Goal: Task Accomplishment & Management: Complete application form

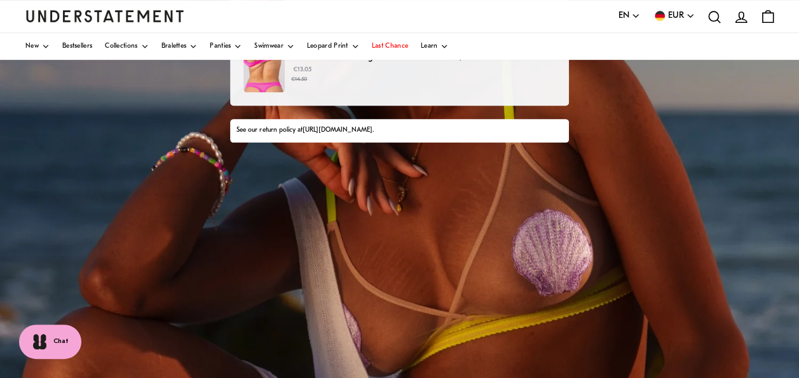
scroll to position [118, 0]
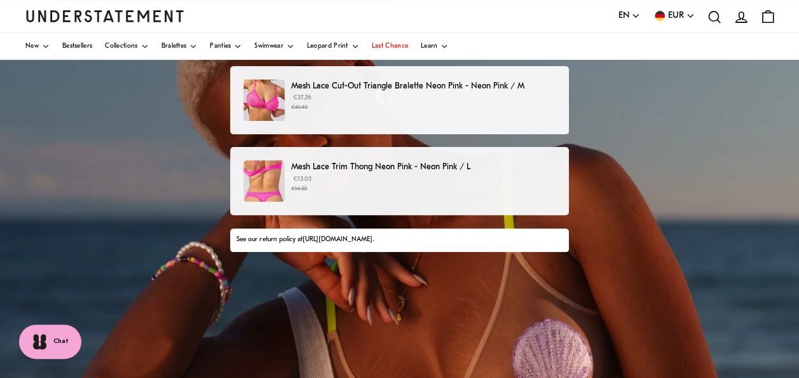
click at [326, 103] on small "€41.40" at bounding box center [423, 107] width 264 height 9
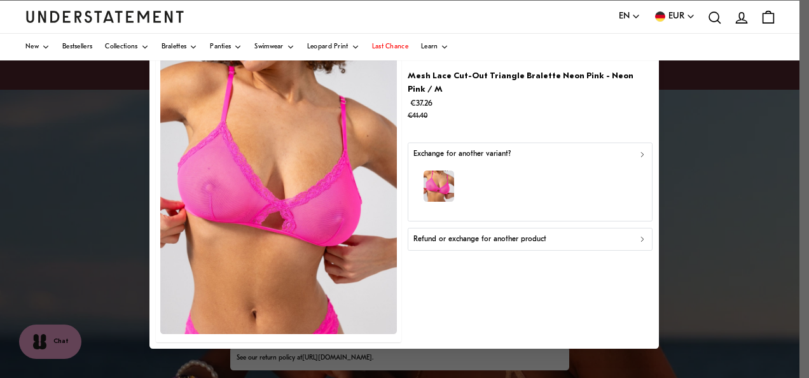
click at [640, 150] on icon "button" at bounding box center [642, 154] width 9 height 9
click at [482, 235] on button "Refund or exchange for another product" at bounding box center [530, 239] width 245 height 23
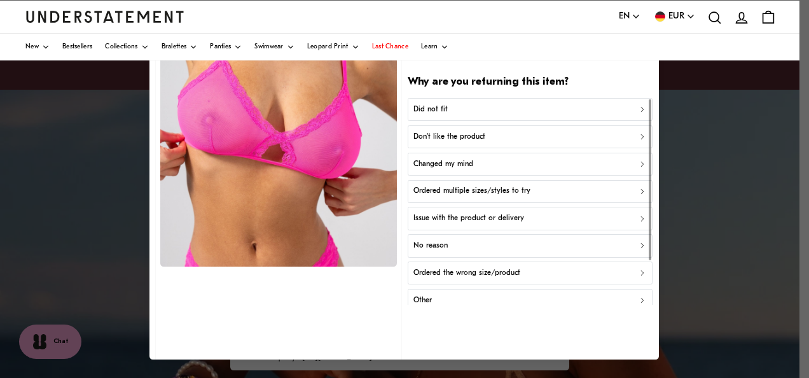
scroll to position [58, 0]
click at [526, 212] on div "Issue with the product or delivery" at bounding box center [530, 218] width 234 height 12
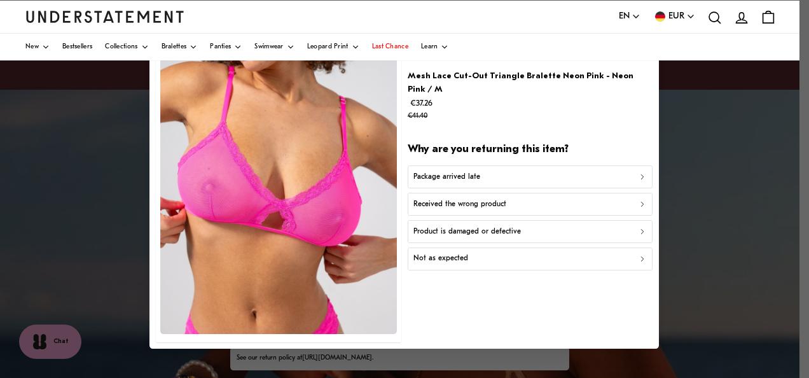
click at [516, 226] on p "Product is damaged or defective" at bounding box center [466, 232] width 107 height 12
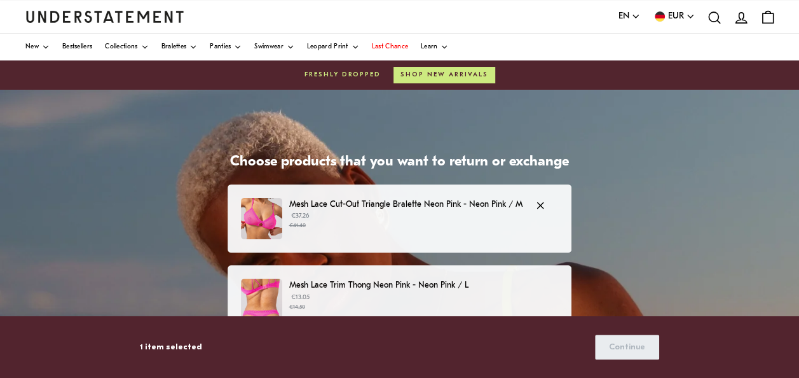
click at [368, 219] on p "€37.26 €41.40" at bounding box center [405, 220] width 233 height 19
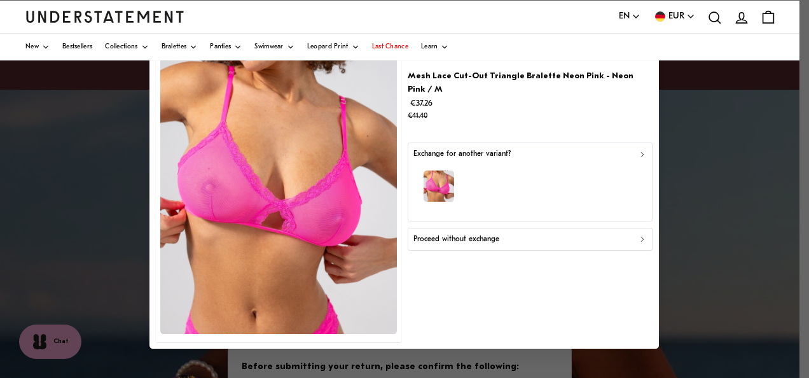
click at [622, 160] on div "button" at bounding box center [530, 187] width 234 height 55
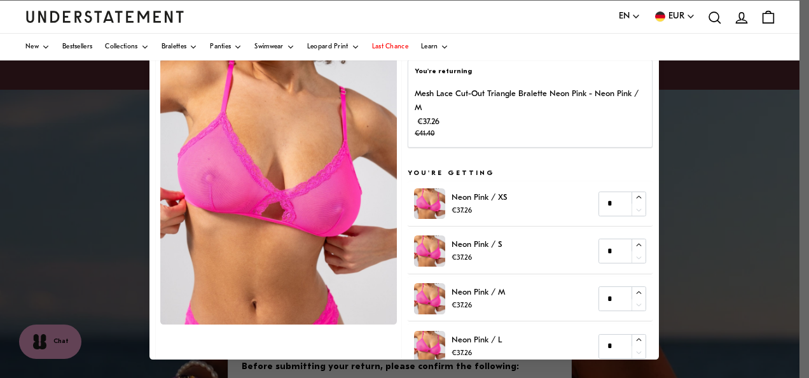
click at [542, 80] on div "You're returning Mesh Lace Cut-Out Triangle Bralette Neon Pink - Neon Pink / M …" at bounding box center [530, 103] width 245 height 88
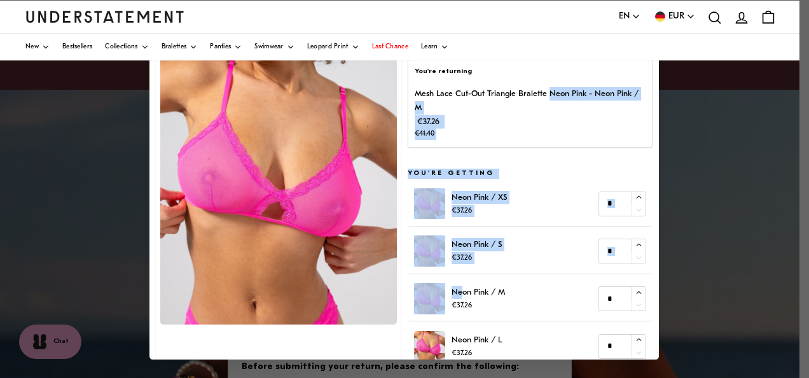
drag, startPoint x: 542, startPoint y: 80, endPoint x: 468, endPoint y: 332, distance: 262.5
click at [468, 332] on div "You're returning Mesh Lace Cut-Out Triangle Bralette Neon Pink - Neon Pink / M …" at bounding box center [530, 230] width 245 height 411
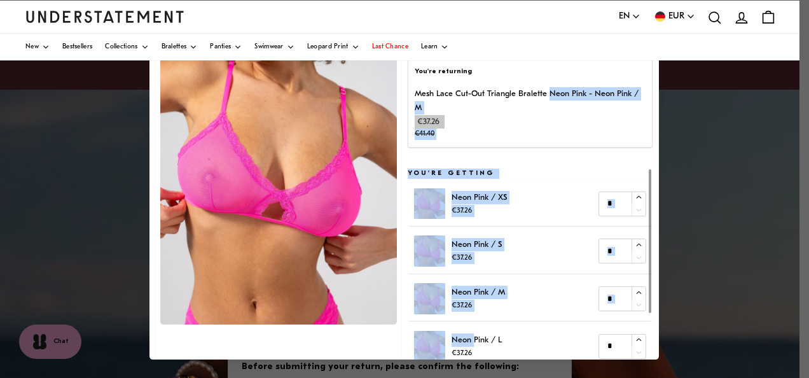
scroll to position [84, 0]
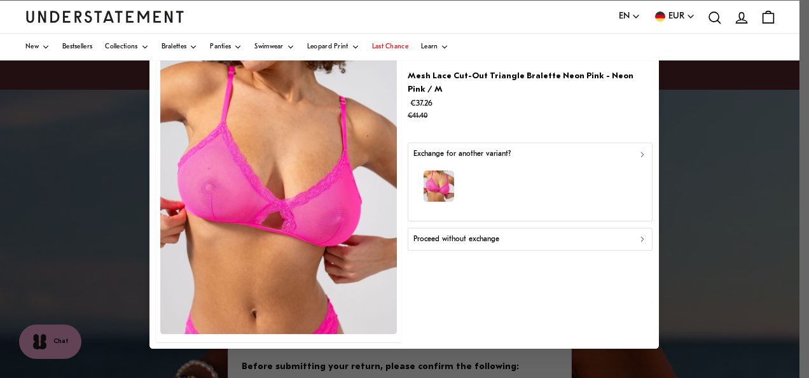
click at [483, 233] on p "Proceed without exchange" at bounding box center [456, 239] width 86 height 12
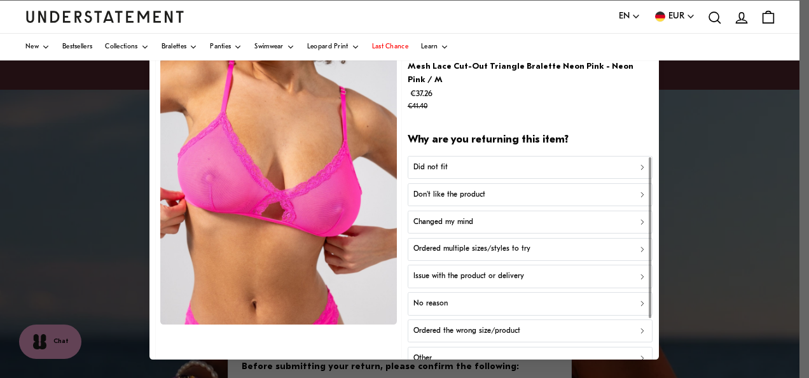
scroll to position [58, 0]
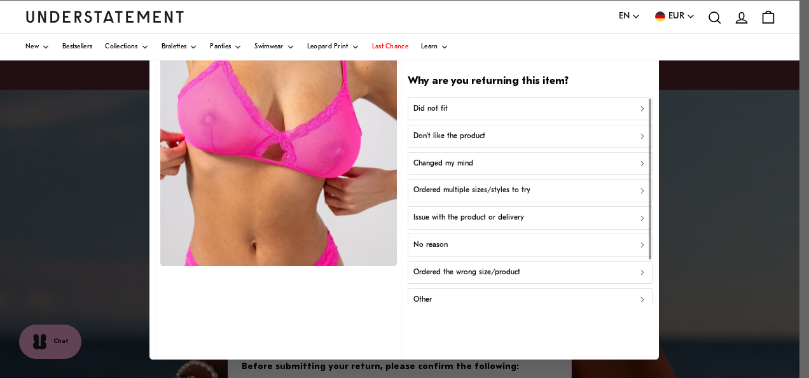
click at [455, 212] on p "Issue with the product or delivery" at bounding box center [468, 218] width 111 height 12
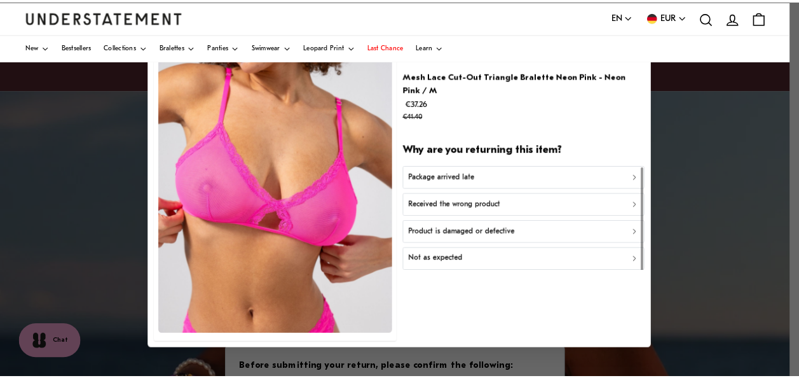
scroll to position [0, 0]
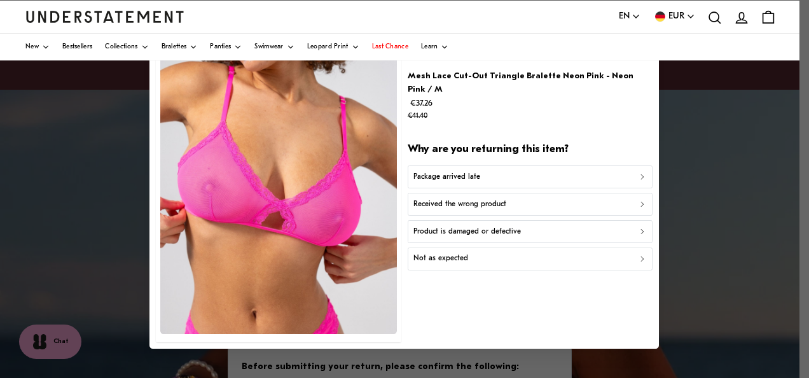
click at [494, 226] on p "Product is damaged or defective" at bounding box center [466, 232] width 107 height 12
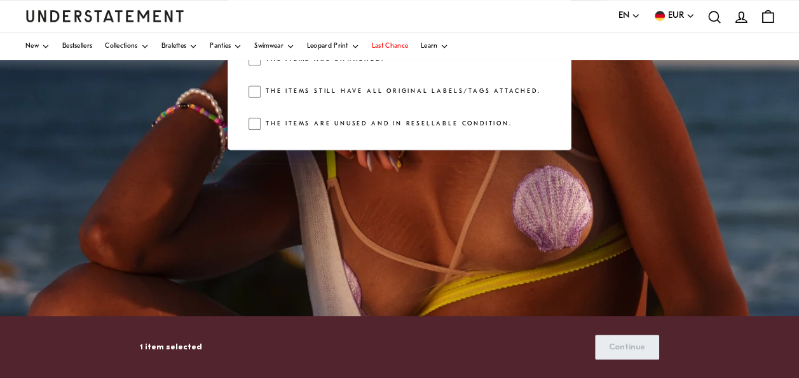
scroll to position [99, 0]
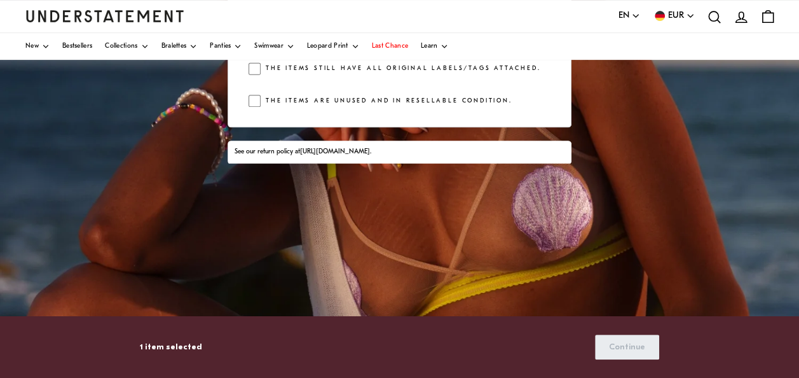
click at [257, 118] on div "Before submitting your return, please confirm the following: To be eligible for…" at bounding box center [399, 51] width 343 height 151
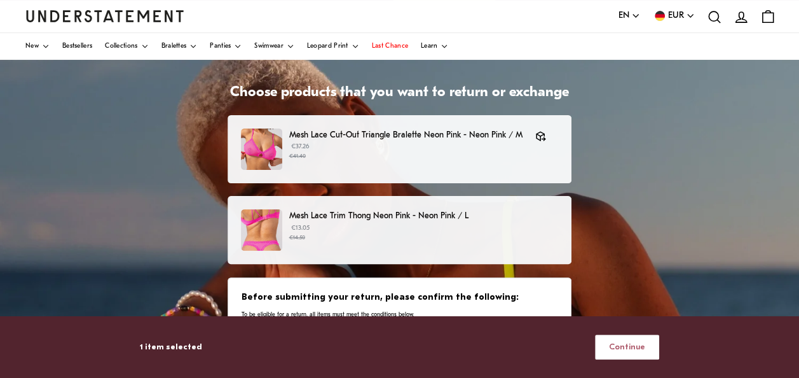
scroll to position [68, 0]
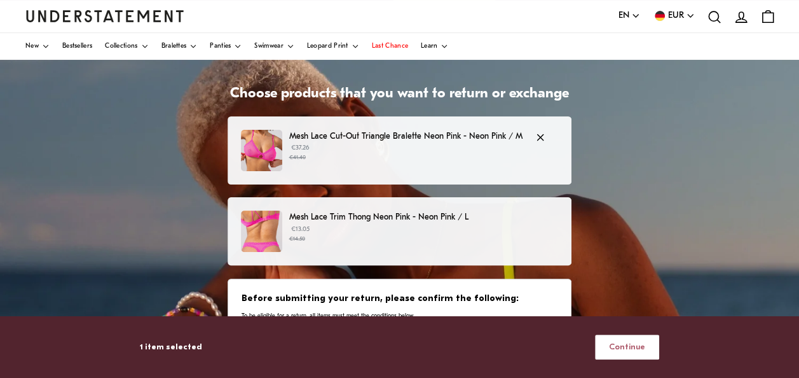
click at [497, 139] on p "Mesh Lace Cut-Out Triangle Bralette Neon Pink - Neon Pink / M" at bounding box center [405, 136] width 233 height 13
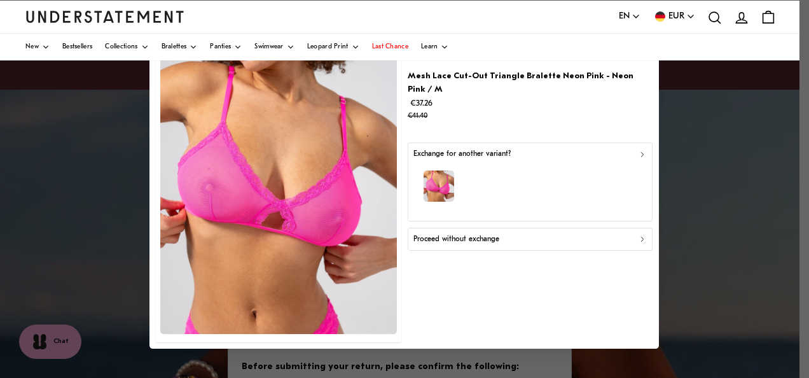
click at [647, 145] on button "Exchange for another variant?" at bounding box center [530, 182] width 245 height 78
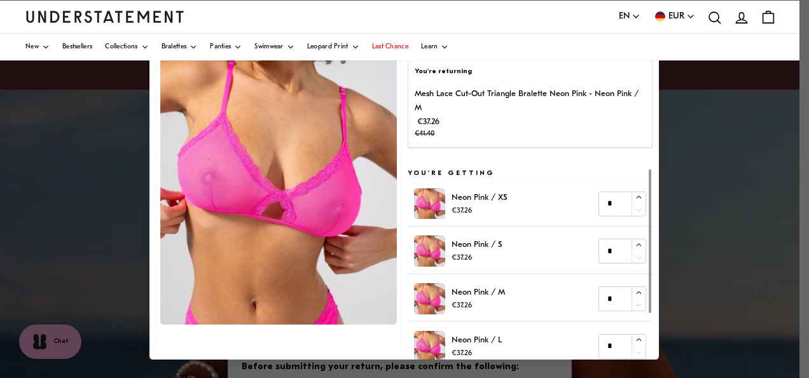
click at [498, 299] on p "€37.26" at bounding box center [478, 305] width 53 height 12
type input "*"
click at [635, 289] on icon "button" at bounding box center [639, 292] width 8 height 8
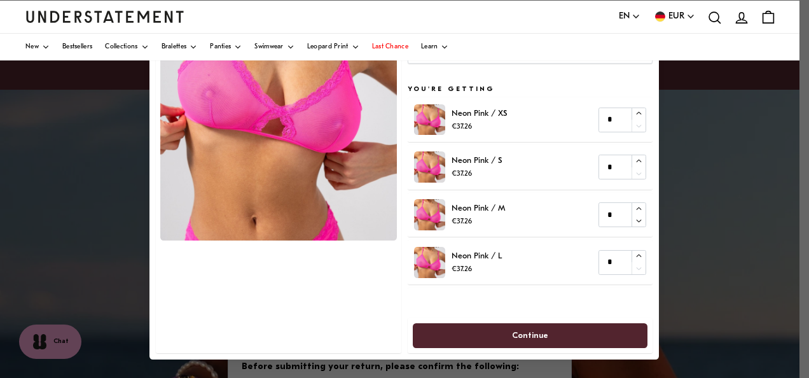
click at [590, 332] on span "Continue" at bounding box center [530, 336] width 207 height 24
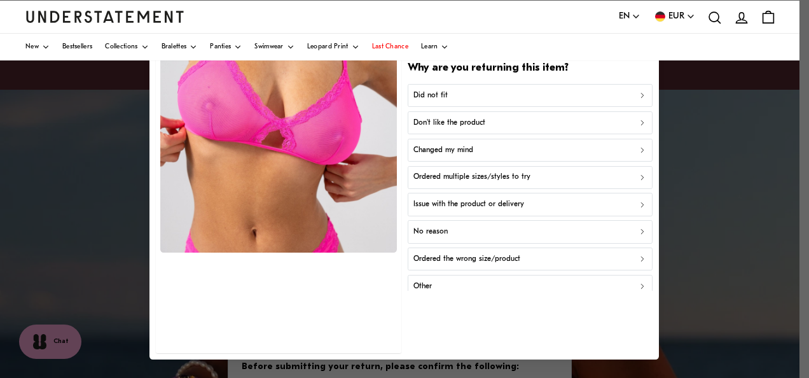
scroll to position [58, 0]
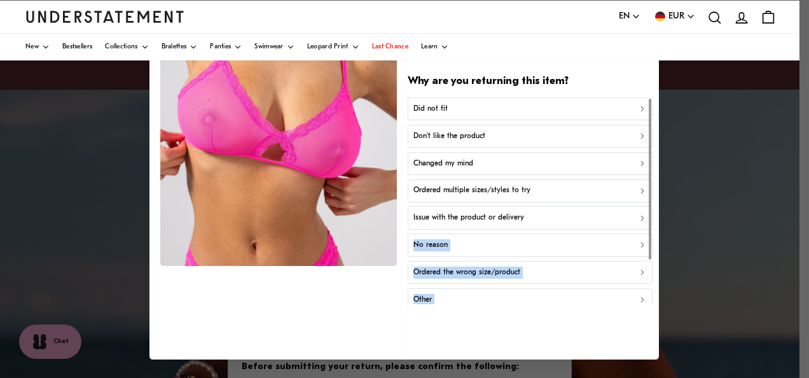
drag, startPoint x: 590, startPoint y: 332, endPoint x: 596, endPoint y: 196, distance: 135.5
click at [596, 196] on div "Mesh Lace Cut-Out Triangle Bralette Neon Pink - Neon Pink / M €37.26 €41.40 Why…" at bounding box center [530, 166] width 245 height 399
click at [596, 206] on button "Issue with the product or delivery" at bounding box center [530, 217] width 245 height 23
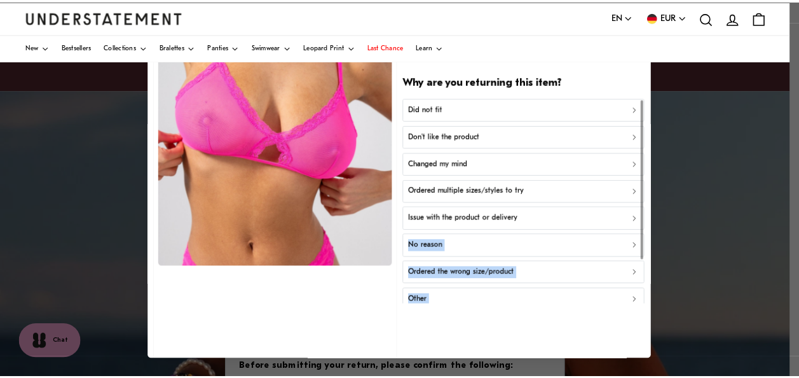
scroll to position [0, 0]
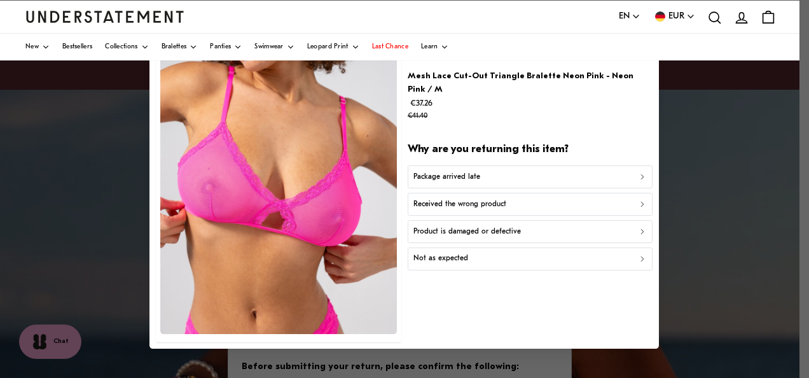
click at [518, 226] on div "Product is damaged or defective" at bounding box center [530, 232] width 234 height 12
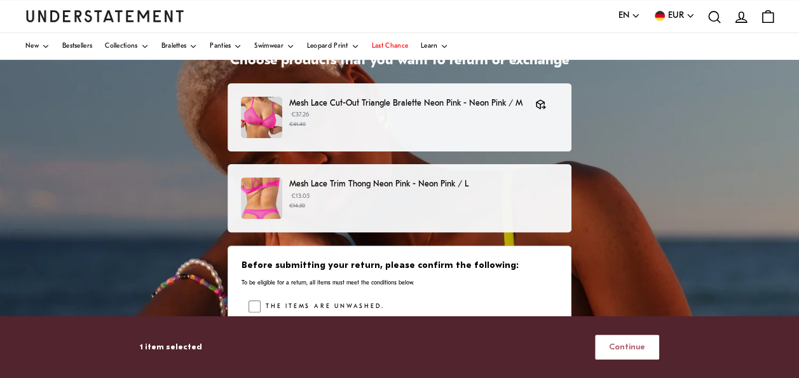
scroll to position [102, 0]
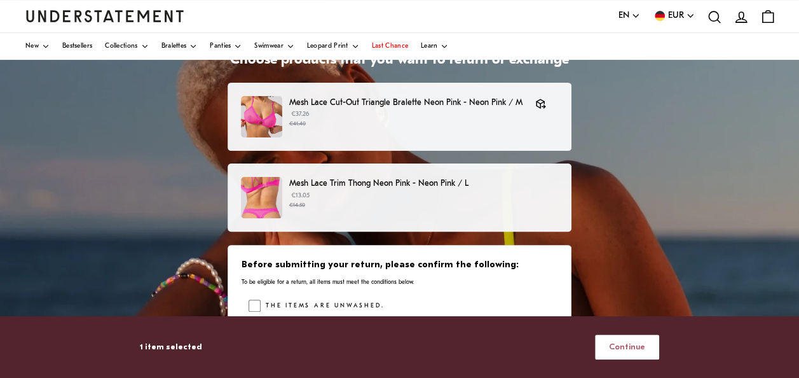
click at [456, 202] on small "€14.50" at bounding box center [423, 205] width 269 height 9
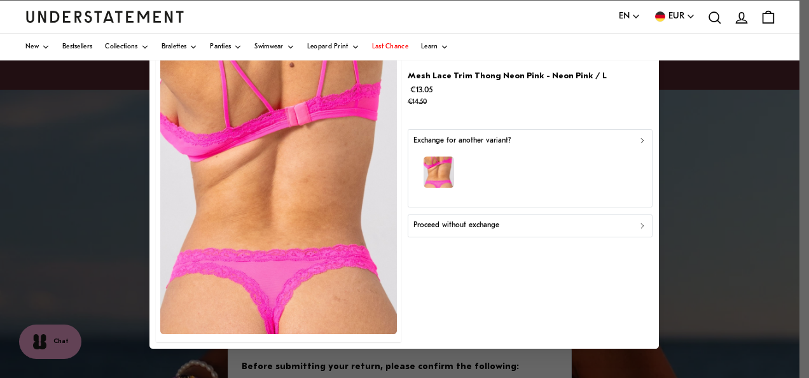
click at [628, 183] on div "button" at bounding box center [530, 174] width 234 height 55
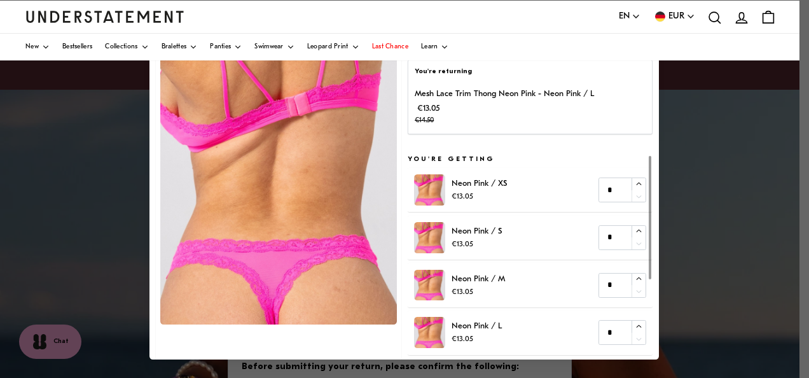
click at [415, 289] on img at bounding box center [430, 284] width 31 height 31
type input "*"
click at [636, 278] on icon "button" at bounding box center [638, 278] width 5 height 3
click at [662, 340] on div at bounding box center [404, 189] width 809 height 378
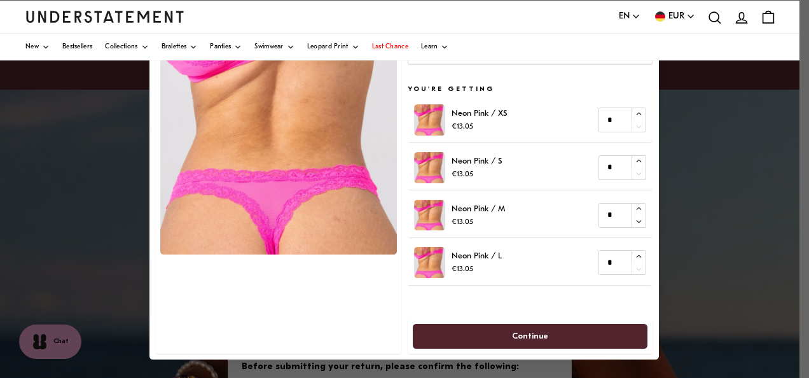
click at [612, 329] on span "Continue" at bounding box center [530, 336] width 207 height 24
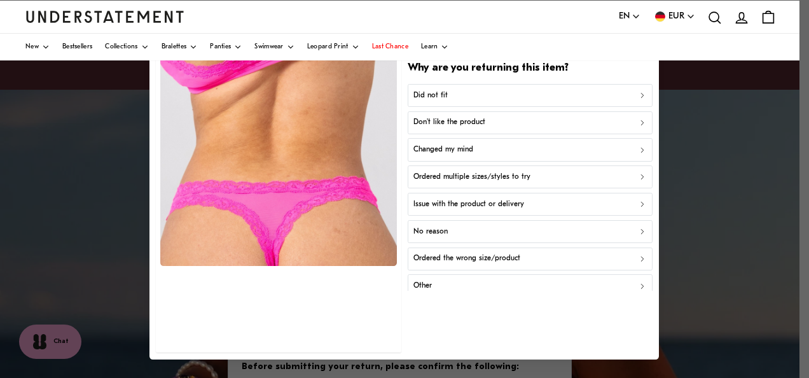
scroll to position [58, 0]
click at [446, 256] on p "Ordered the wrong size/product" at bounding box center [466, 258] width 107 height 12
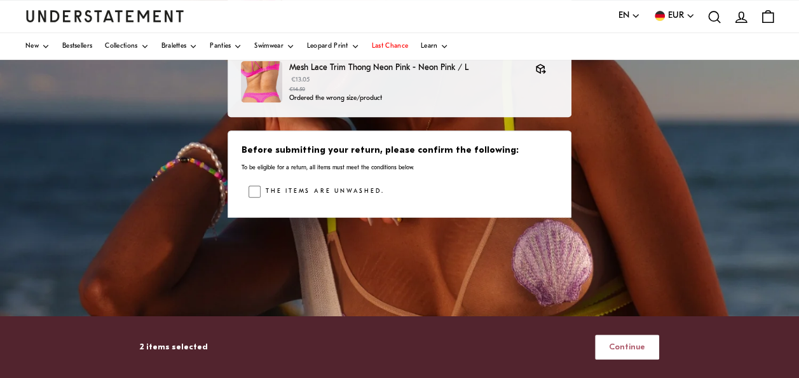
scroll to position [220, 0]
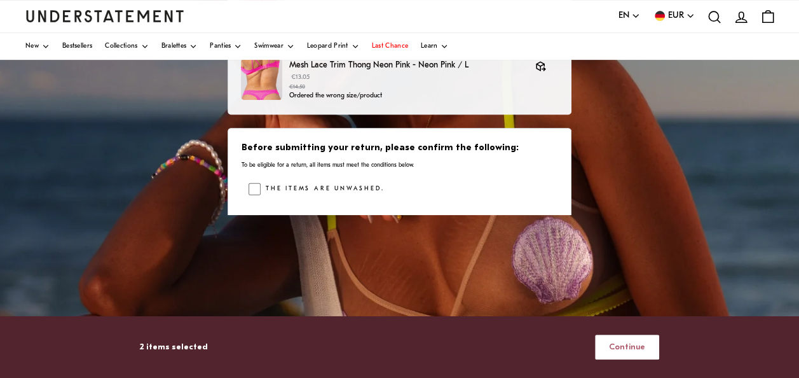
drag, startPoint x: 436, startPoint y: 207, endPoint x: 338, endPoint y: 207, distance: 98.5
click at [338, 207] on div "The items are unwashed. The items still have all original labels/tags attached.…" at bounding box center [403, 223] width 309 height 83
click at [455, 211] on div "The items are unwashed. The items still have all original labels/tags attached.…" at bounding box center [403, 223] width 309 height 83
click at [418, 196] on div "The items are unwashed." at bounding box center [403, 191] width 309 height 19
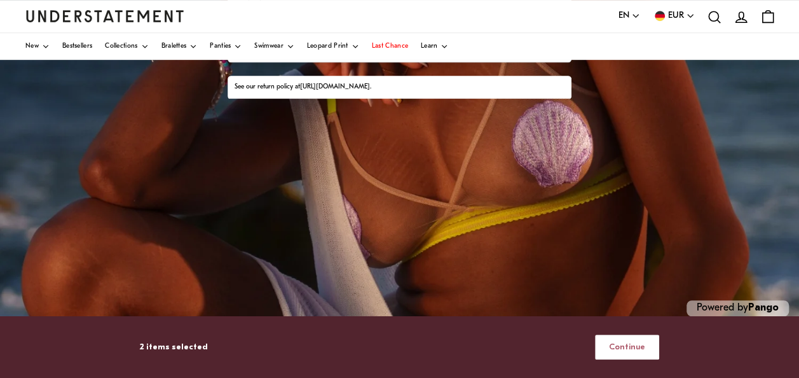
scroll to position [347, 0]
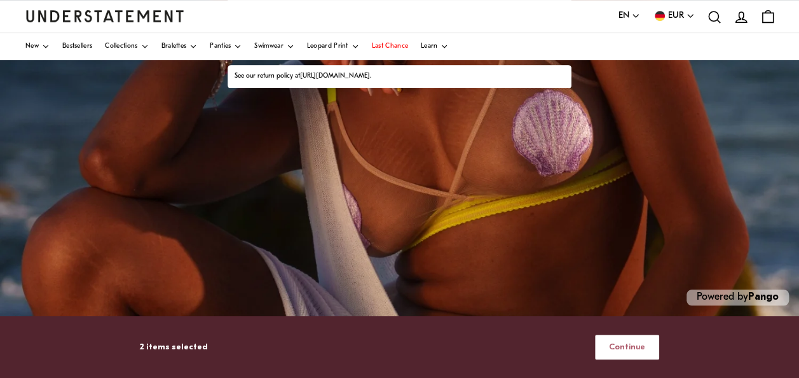
click at [635, 347] on span "Continue" at bounding box center [627, 347] width 36 height 24
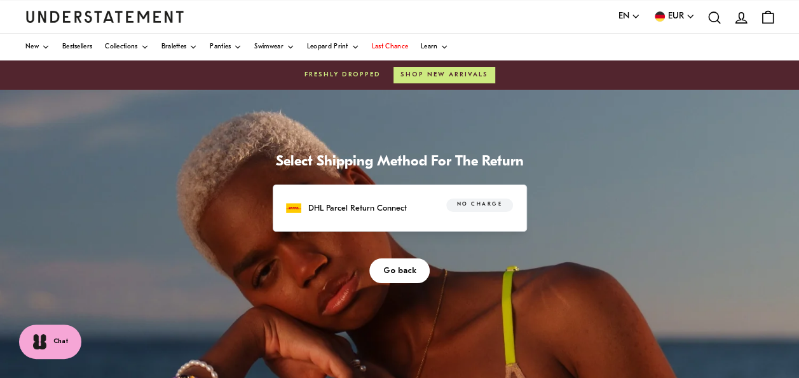
click at [383, 207] on p "DHL Parcel Return Connect" at bounding box center [357, 208] width 99 height 13
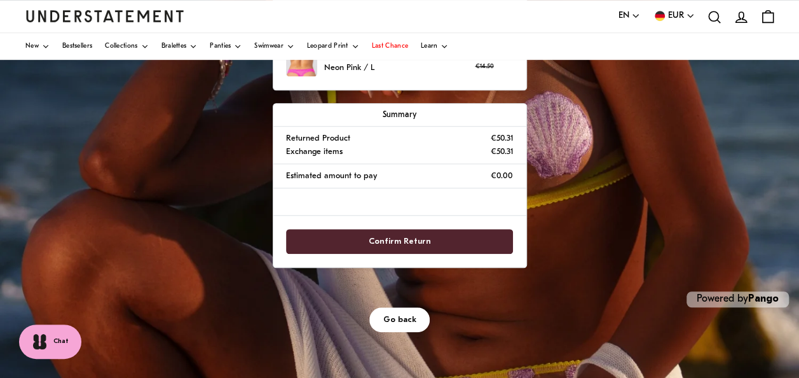
scroll to position [347, 0]
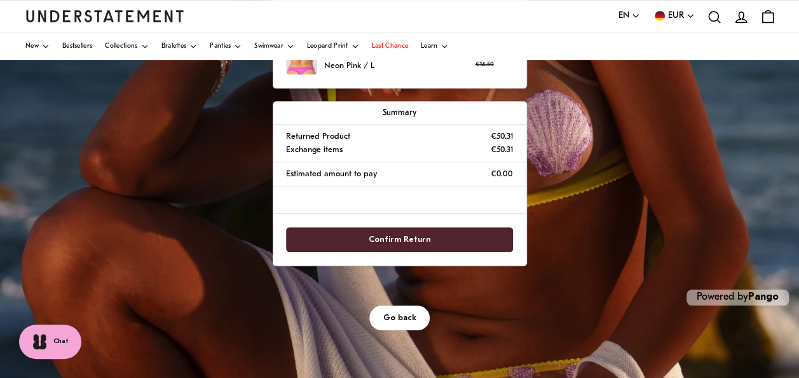
click at [469, 243] on span "Confirm Return" at bounding box center [399, 240] width 199 height 24
